Goal: Task Accomplishment & Management: Use online tool/utility

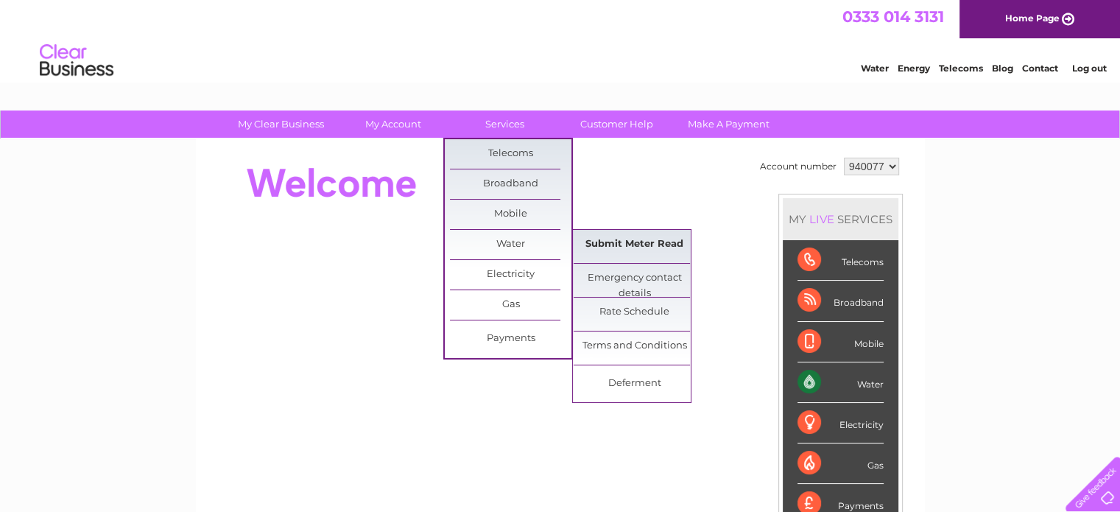
click at [641, 239] on link "Submit Meter Read" at bounding box center [635, 244] width 122 height 29
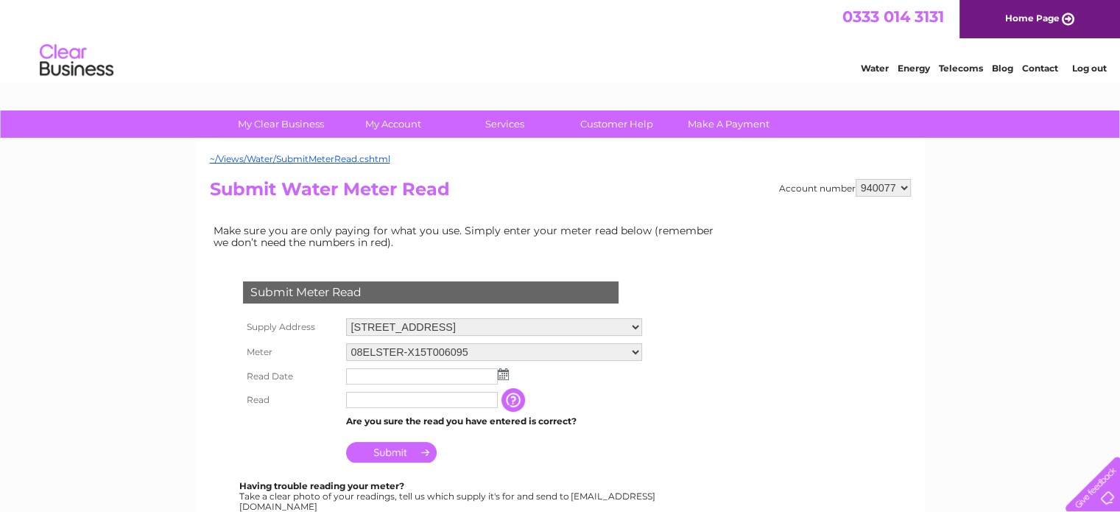
click at [383, 390] on td at bounding box center [421, 400] width 159 height 24
click at [380, 397] on input "text" at bounding box center [422, 401] width 153 height 18
type input "446"
click at [440, 371] on input "text" at bounding box center [422, 377] width 153 height 18
click at [507, 373] on img at bounding box center [504, 375] width 11 height 12
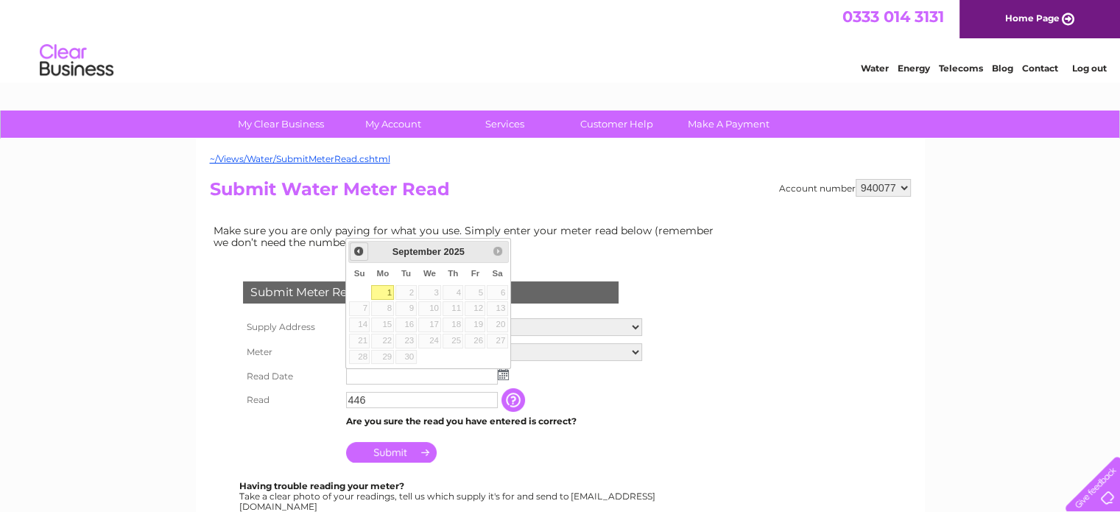
click at [359, 252] on span "Prev" at bounding box center [359, 251] width 12 height 12
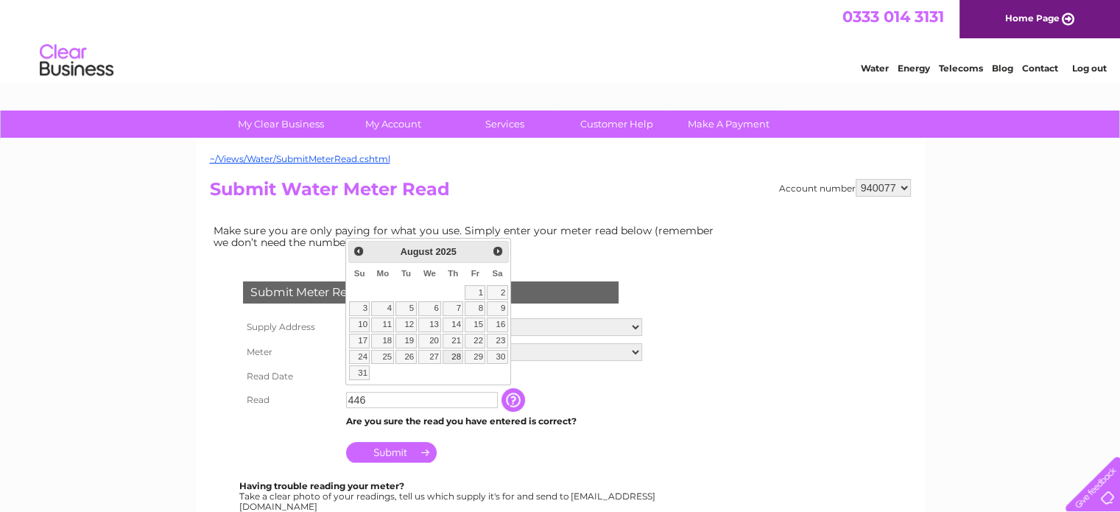
click at [454, 351] on link "28" at bounding box center [453, 357] width 21 height 15
type input "[DATE]"
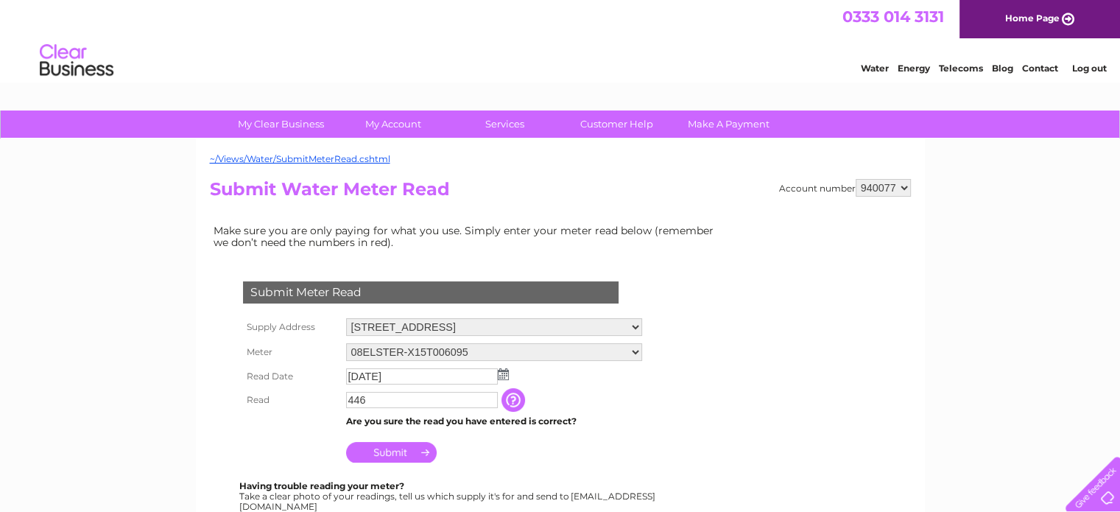
click at [374, 457] on input "Submit" at bounding box center [391, 452] width 91 height 21
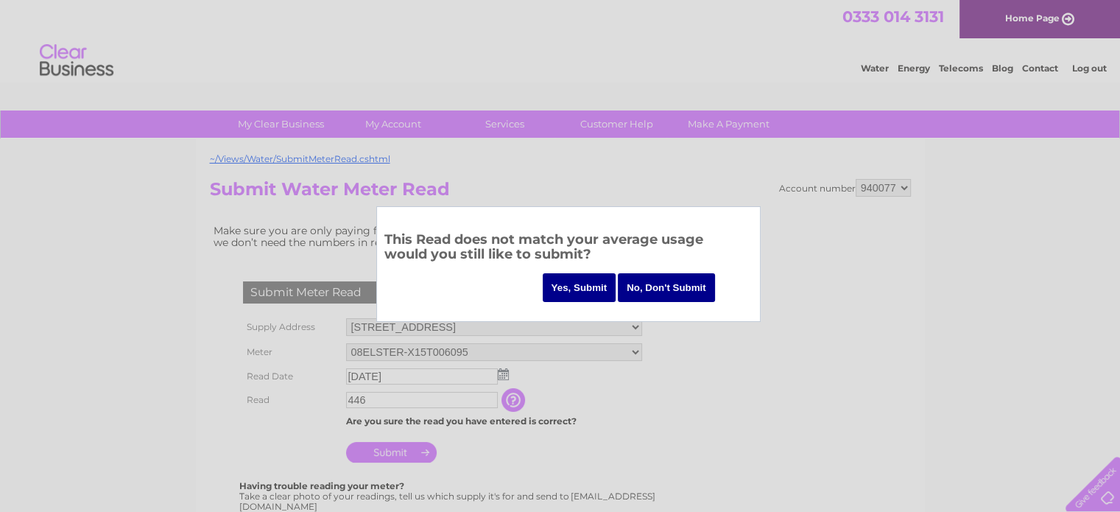
click at [572, 291] on input "Yes, Submit" at bounding box center [580, 287] width 74 height 29
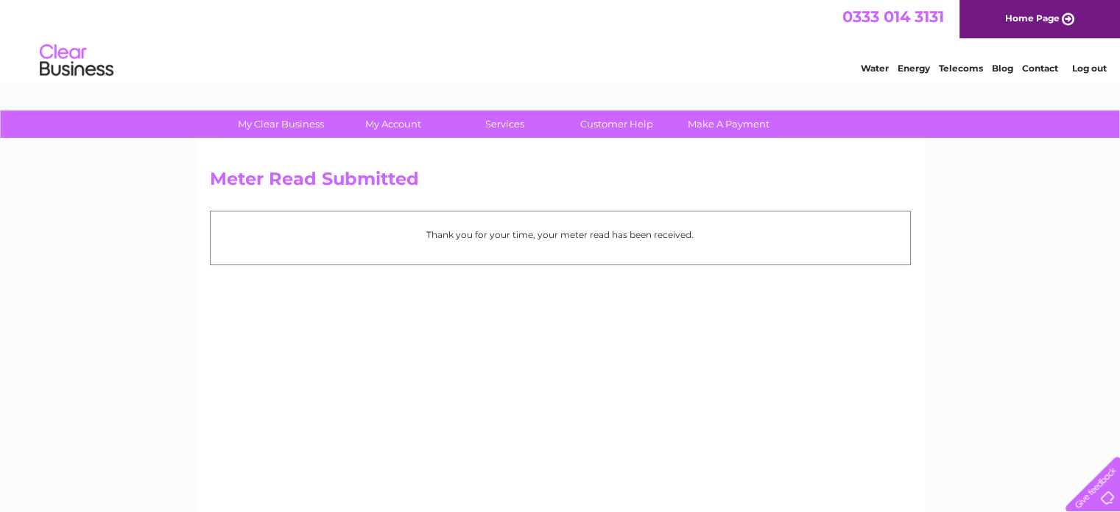
click at [1098, 71] on link "Log out" at bounding box center [1088, 68] width 35 height 11
